Goal: Use online tool/utility: Utilize a website feature to perform a specific function

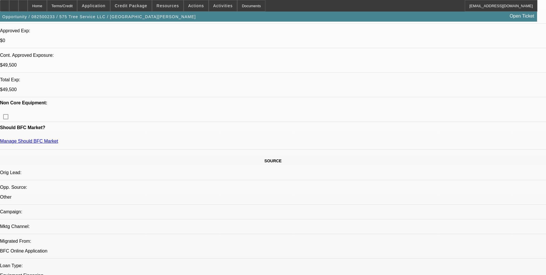
select select "0"
select select "2"
select select "0"
select select "2"
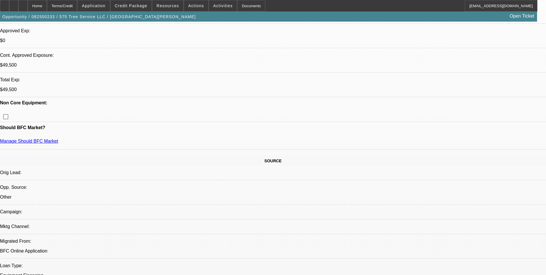
select select "0"
select select "2"
select select "0"
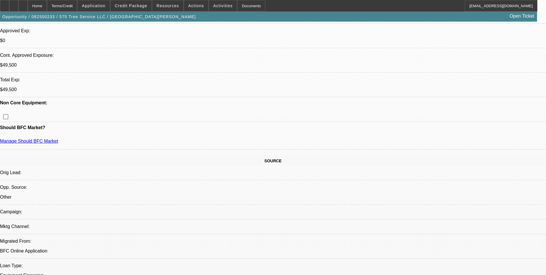
select select "0"
select select "1"
select select "2"
select select "6"
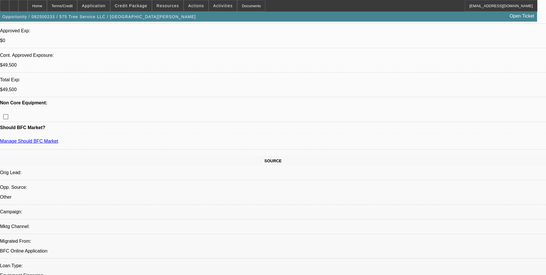
select select "1"
select select "2"
select select "6"
select select "1"
select select "2"
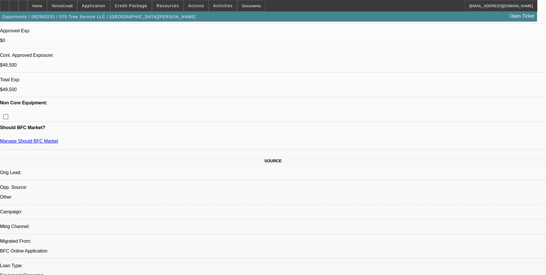
select select "6"
select select "1"
select select "6"
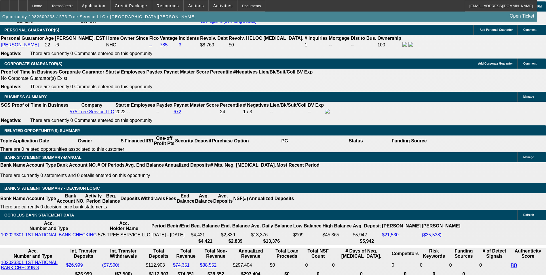
scroll to position [950, 0]
